Goal: Task Accomplishment & Management: Manage account settings

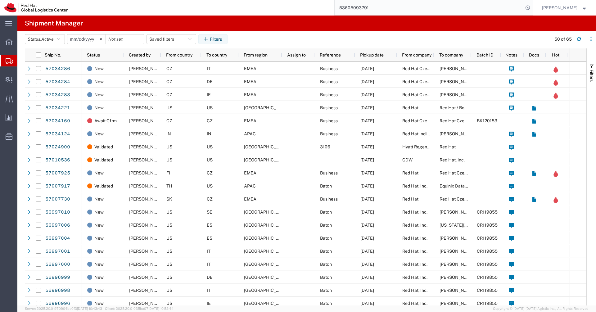
click at [22, 59] on span "Shipments" at bounding box center [19, 61] width 5 height 12
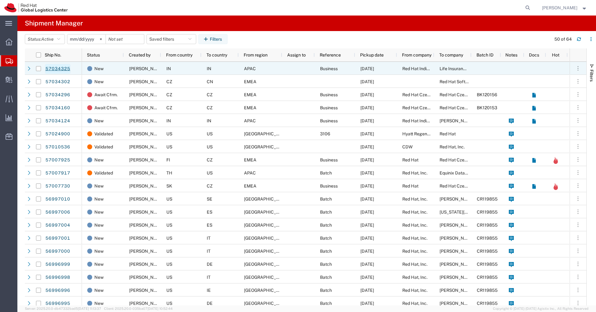
click at [59, 70] on link "57034325" at bounding box center [57, 69] width 25 height 10
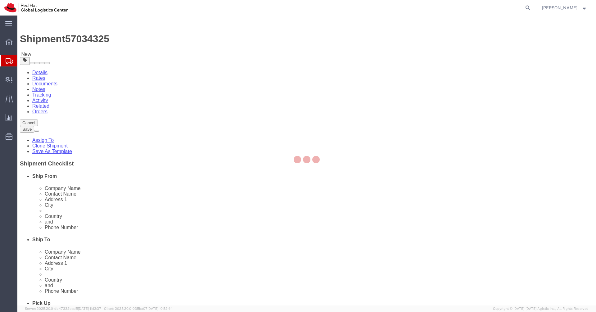
select select "37986"
select select
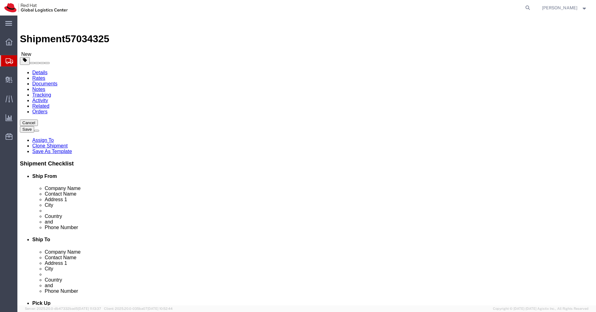
click link "Package Information"
click dd "1.00 INR"
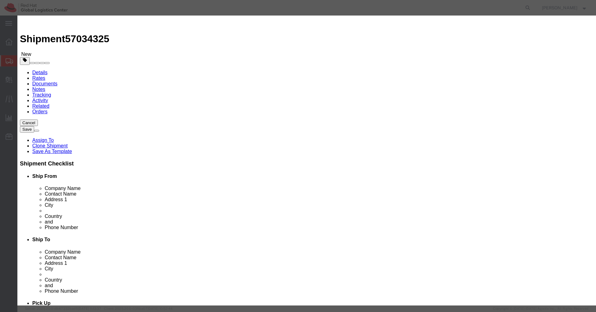
drag, startPoint x: 208, startPoint y: 46, endPoint x: 166, endPoint y: 45, distance: 41.6
click div "Product Name Documents"
click textarea
paste textarea "Documents"
type textarea "Documents"
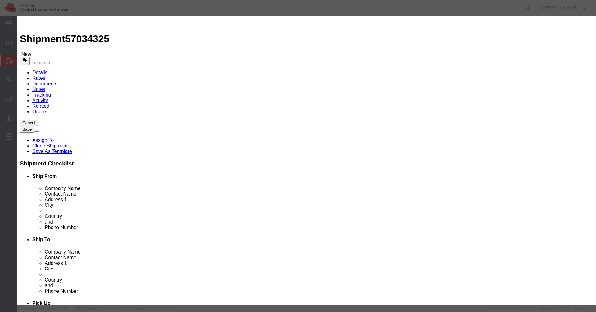
click select "Select [GEOGRAPHIC_DATA] [GEOGRAPHIC_DATA] [GEOGRAPHIC_DATA] [GEOGRAPHIC_DATA] …"
select select "IN"
click select "Select [GEOGRAPHIC_DATA] [GEOGRAPHIC_DATA] [GEOGRAPHIC_DATA] [GEOGRAPHIC_DATA] …"
click button "Save & Close"
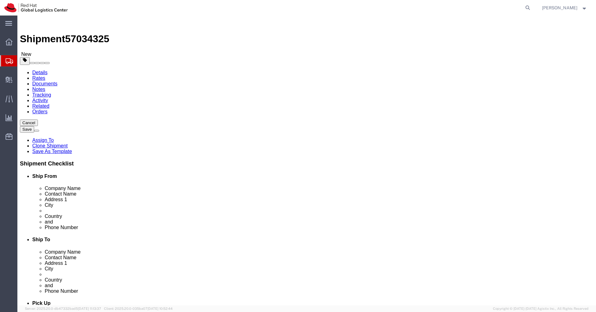
click icon
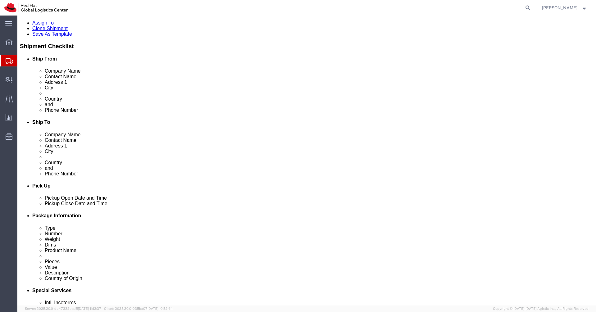
scroll to position [118, 0]
click input "text"
type input "[EMAIL_ADDRESS][DOMAIN_NAME]"
click label "Include shipping documents"
click input "Include shipping documents"
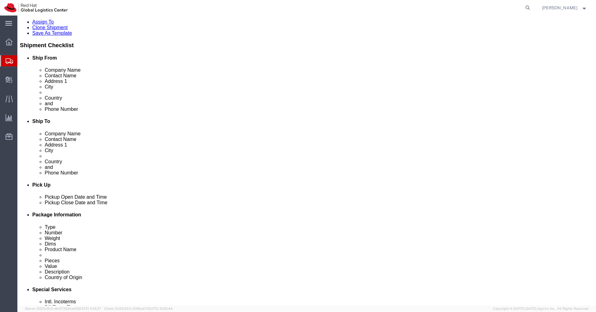
click div "To [EMAIL_ADDRESS][DOMAIN_NAME] (new) Include shipping documents What documents…"
click label "Include shipping documents"
click input "Include shipping documents"
checkbox input "false"
click button "Rate Shipment"
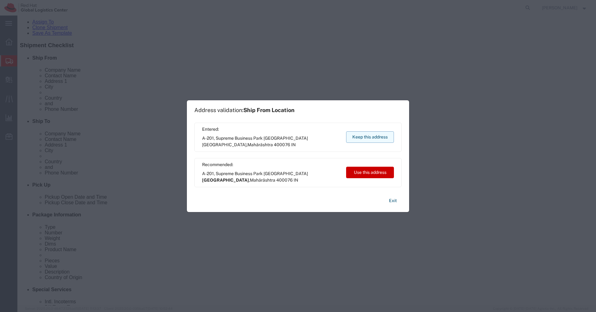
click at [379, 138] on button "Keep this address" at bounding box center [370, 136] width 48 height 11
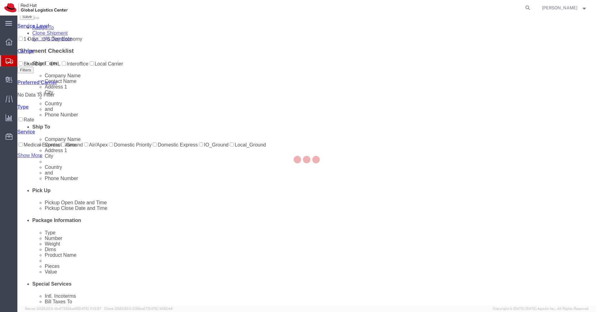
scroll to position [0, 0]
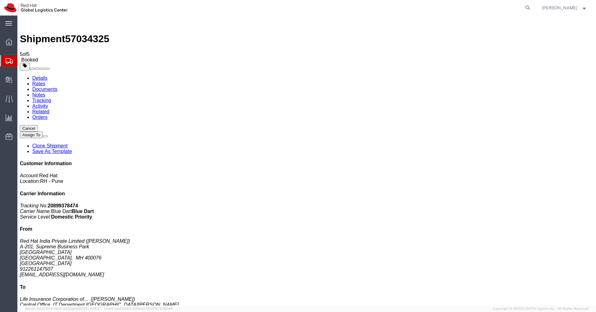
click at [35, 75] on link "Details" at bounding box center [39, 77] width 15 height 5
click link "Schedule pickup request"
click icon "Pickup request number"
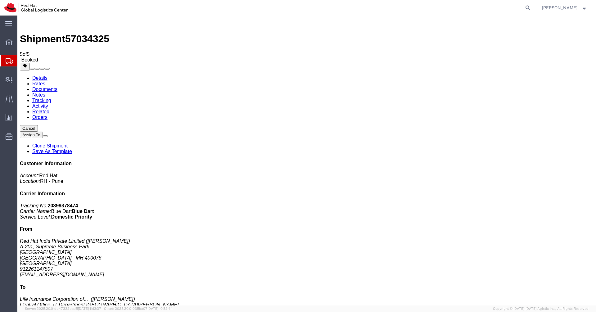
copy div "Pickup request number : 81260423 Edit Date and Time Pickup Date: Pickup Start D…"
click link "Documents"
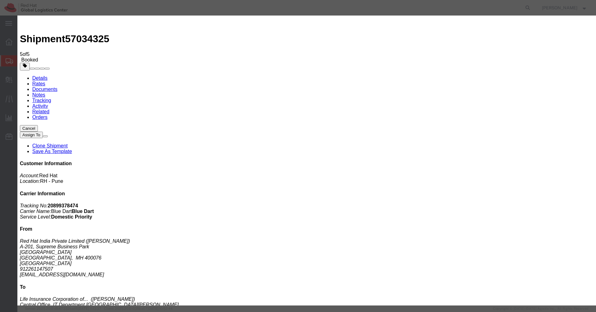
paste textarea "Pickup request number: 81260423"
type textarea "Pickup request number: 81260423"
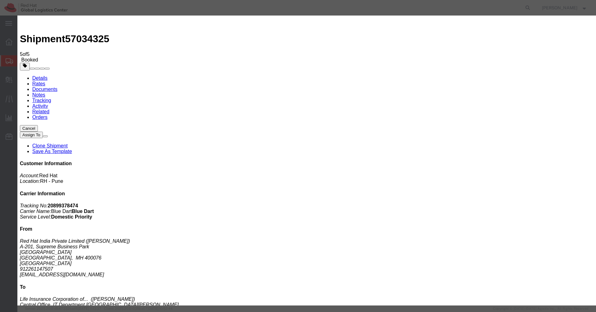
checkbox input "false"
type input "vvaddan"
paste input "[EMAIL_ADDRESS][DOMAIN_NAME]"
type input "[EMAIL_ADDRESS][DOMAIN_NAME]"
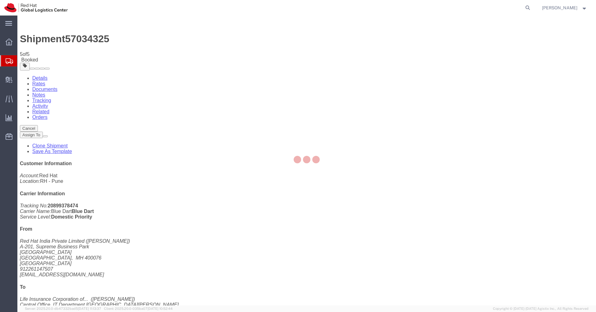
type input "Enter Email Address"
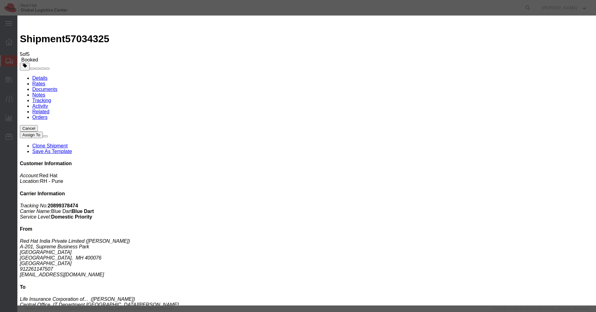
checkbox input "false"
paste input "[EMAIL_ADDRESS][DOMAIN_NAME]"
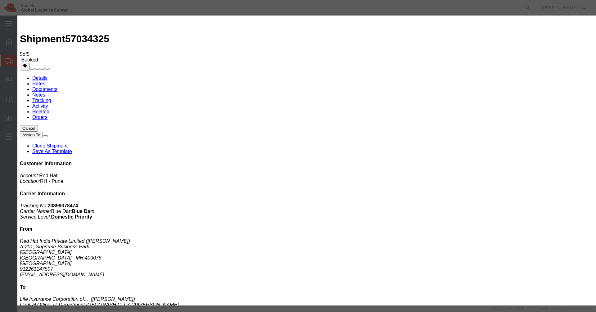
type input "[EMAIL_ADDRESS][DOMAIN_NAME]"
type input "vvaddan"
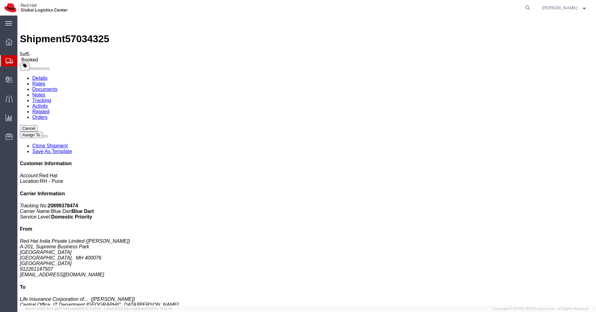
click at [8, 61] on icon at bounding box center [9, 61] width 7 height 6
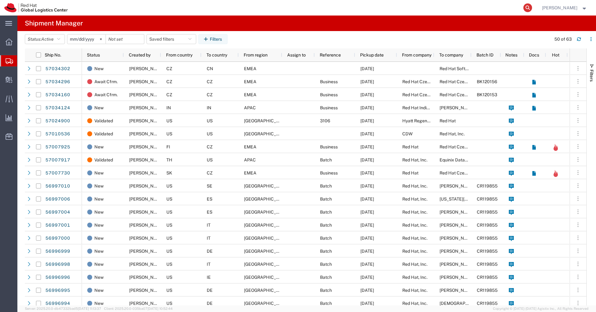
click at [532, 8] on icon at bounding box center [528, 7] width 9 height 9
paste input "20863308410"
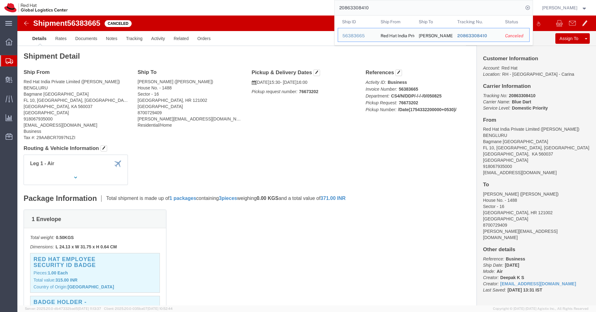
click address "Red Hat India Private Limited ([PERSON_NAME]) BENGLURU [STREET_ADDRESS] 9180679…"
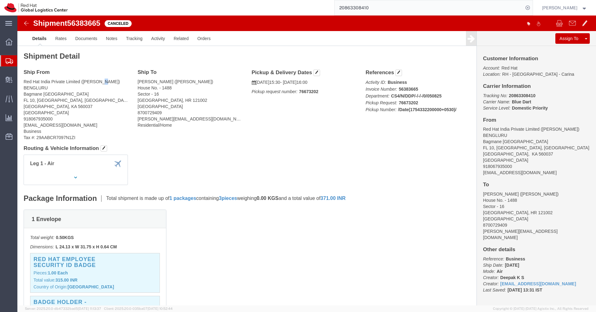
click address "Red Hat India Private Limited ([PERSON_NAME]) BENGLURU [STREET_ADDRESS] 9180679…"
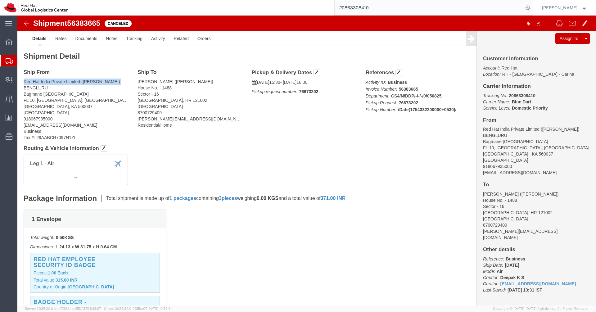
click address "Red Hat India Private Limited ([PERSON_NAME]) BENGLURU [STREET_ADDRESS] 9180679…"
drag, startPoint x: 67, startPoint y: 66, endPoint x: 85, endPoint y: 66, distance: 17.7
click address "Red Hat India Private Limited ([PERSON_NAME]) BENGLURU [STREET_ADDRESS] 9180679…"
drag, startPoint x: 89, startPoint y: 66, endPoint x: 66, endPoint y: 66, distance: 23.0
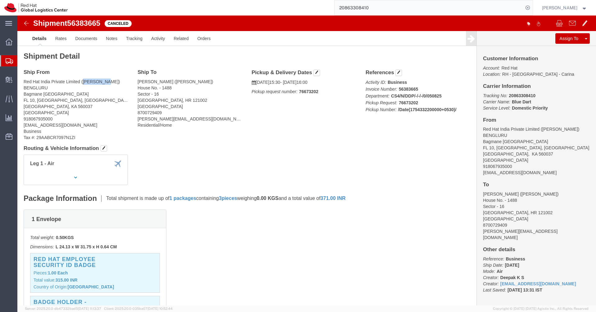
click address "Red Hat India Private Limited ([PERSON_NAME]) BENGLURU [STREET_ADDRESS] 9180679…"
copy address "Deepak K S"
click at [468, 11] on input "20863308410" at bounding box center [429, 7] width 189 height 15
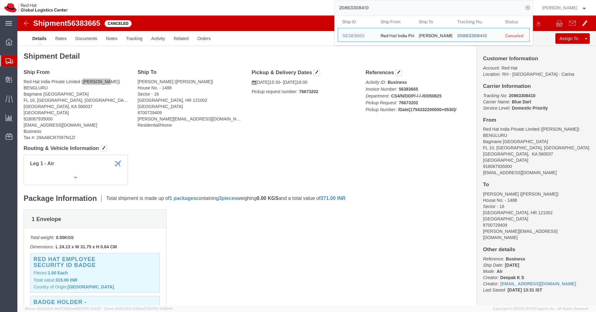
click at [468, 11] on input "20863308410" at bounding box center [429, 7] width 189 height 15
paste input "56481865"
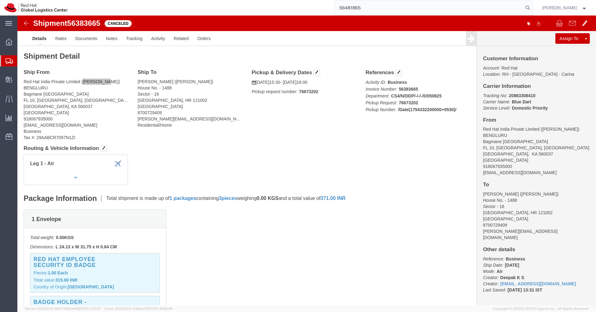
type input "56481865"
